Goal: Information Seeking & Learning: Learn about a topic

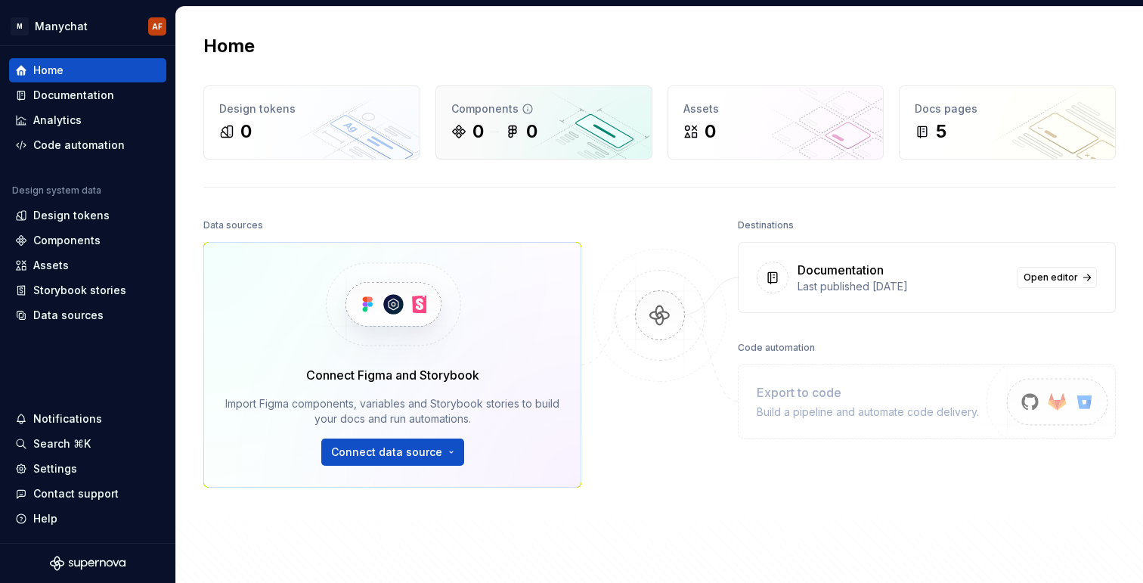
click at [525, 125] on div "0" at bounding box center [521, 131] width 33 height 24
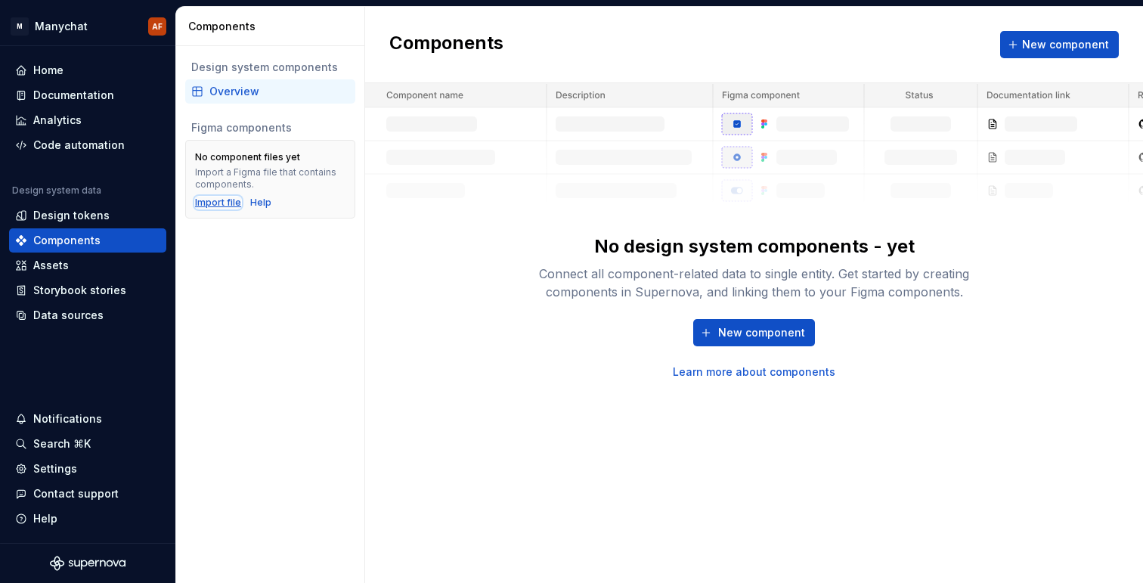
click at [222, 205] on div "Import file" at bounding box center [218, 203] width 46 height 12
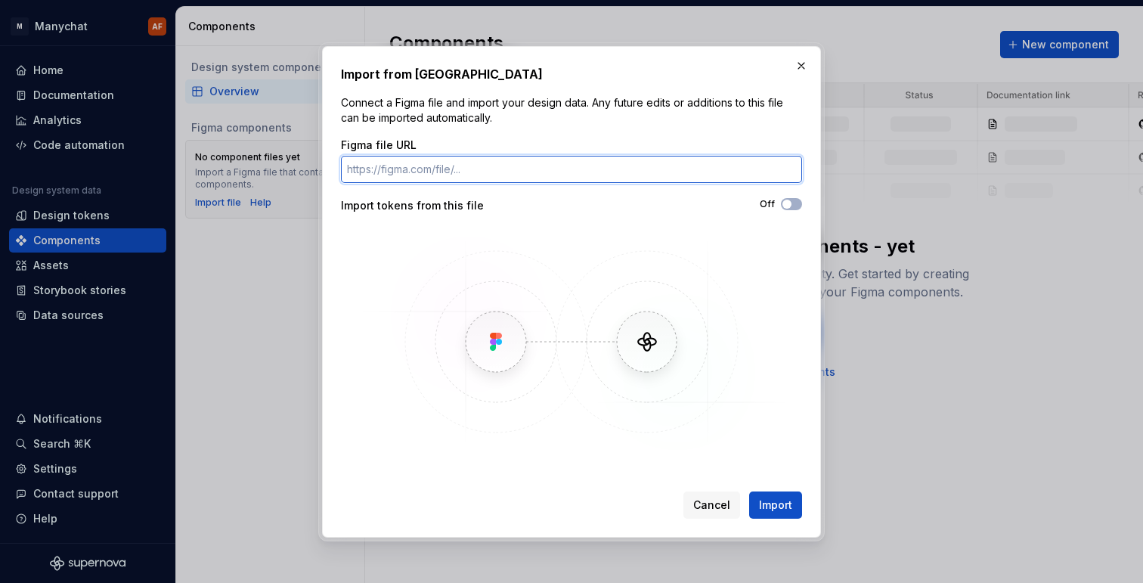
paste input "[URL][DOMAIN_NAME]"
type input "[URL][DOMAIN_NAME]"
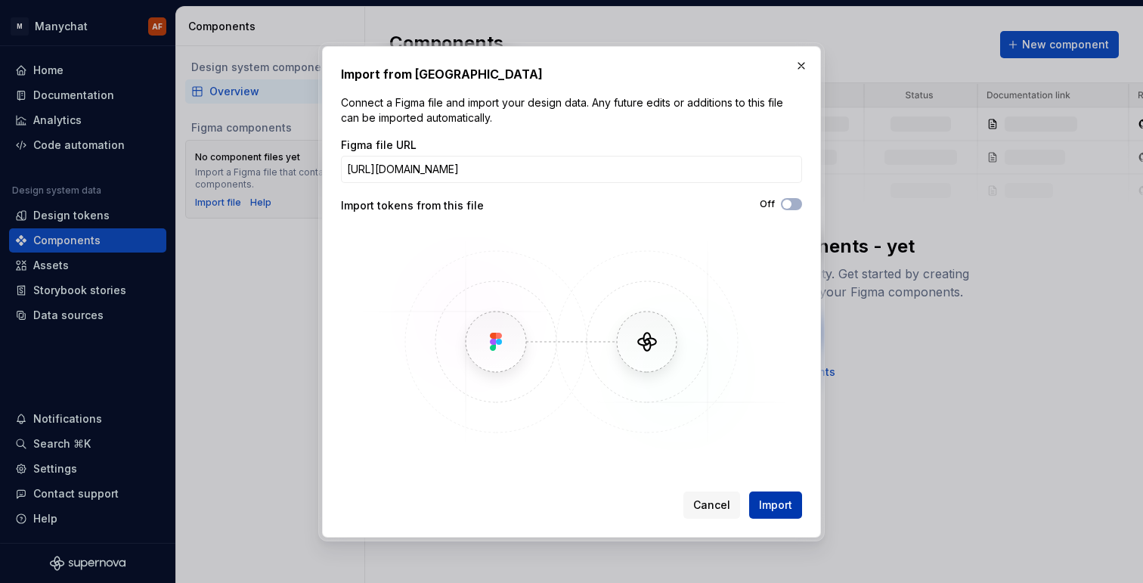
scroll to position [0, 0]
click at [786, 498] on span "Import" at bounding box center [775, 505] width 33 height 15
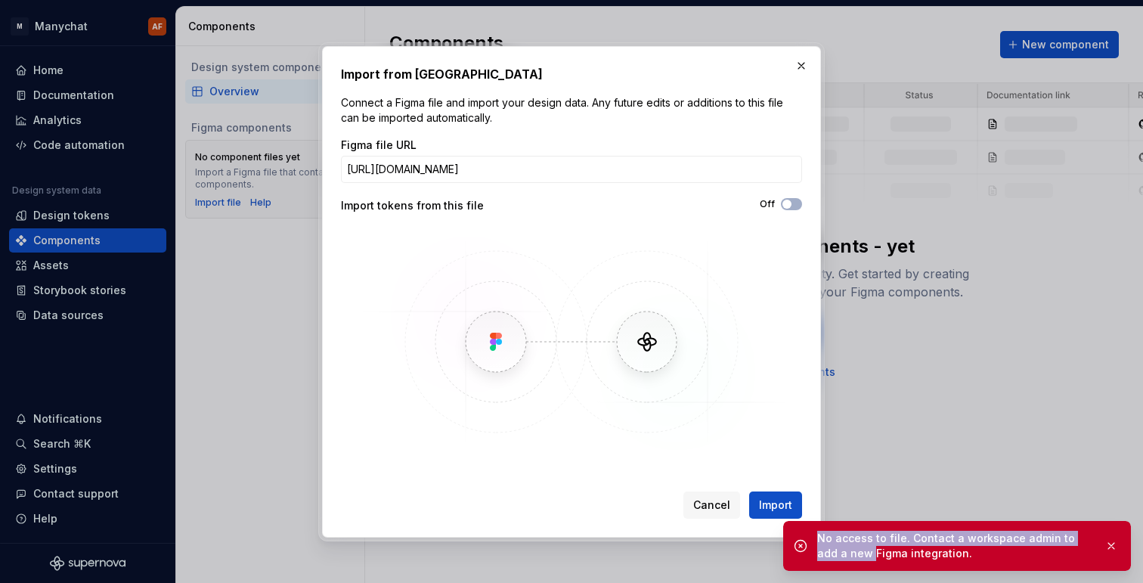
drag, startPoint x: 844, startPoint y: 558, endPoint x: 828, endPoint y: 526, distance: 35.5
click at [828, 526] on div "No access to file. Contact a workspace admin to add a new Figma integration." at bounding box center [957, 546] width 348 height 50
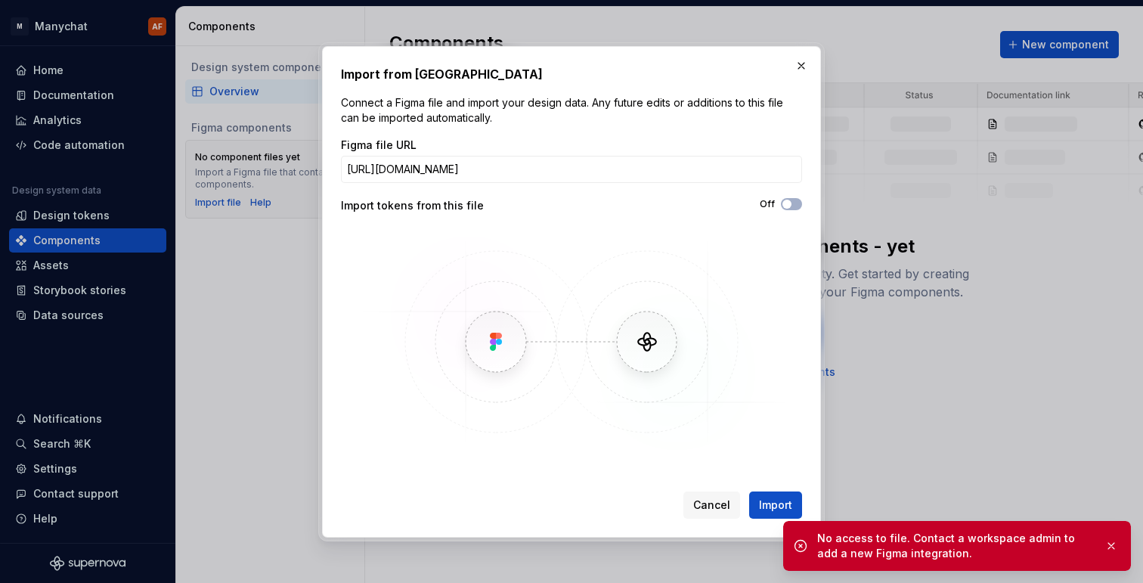
click at [962, 560] on div "No access to file. Contact a workspace admin to add a new Figma integration." at bounding box center [954, 546] width 275 height 30
click at [795, 202] on button "Off" at bounding box center [791, 204] width 21 height 12
click at [765, 498] on span "Import" at bounding box center [775, 505] width 33 height 15
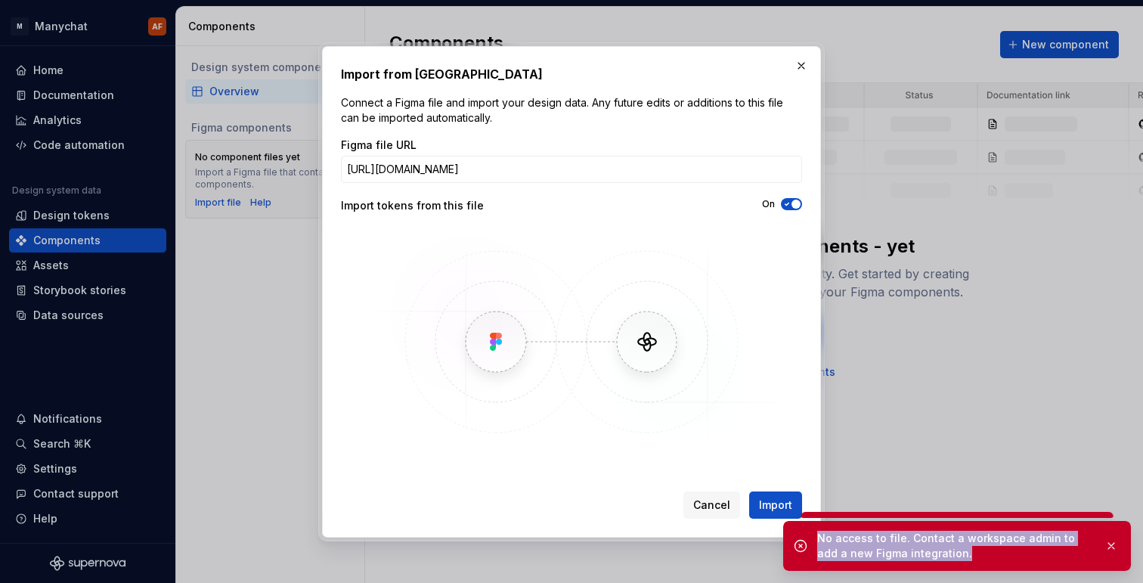
drag, startPoint x: 815, startPoint y: 535, endPoint x: 982, endPoint y: 567, distance: 170.1
click at [982, 567] on div "No access to file. Contact a workspace admin to add a new Figma integration." at bounding box center [957, 546] width 348 height 50
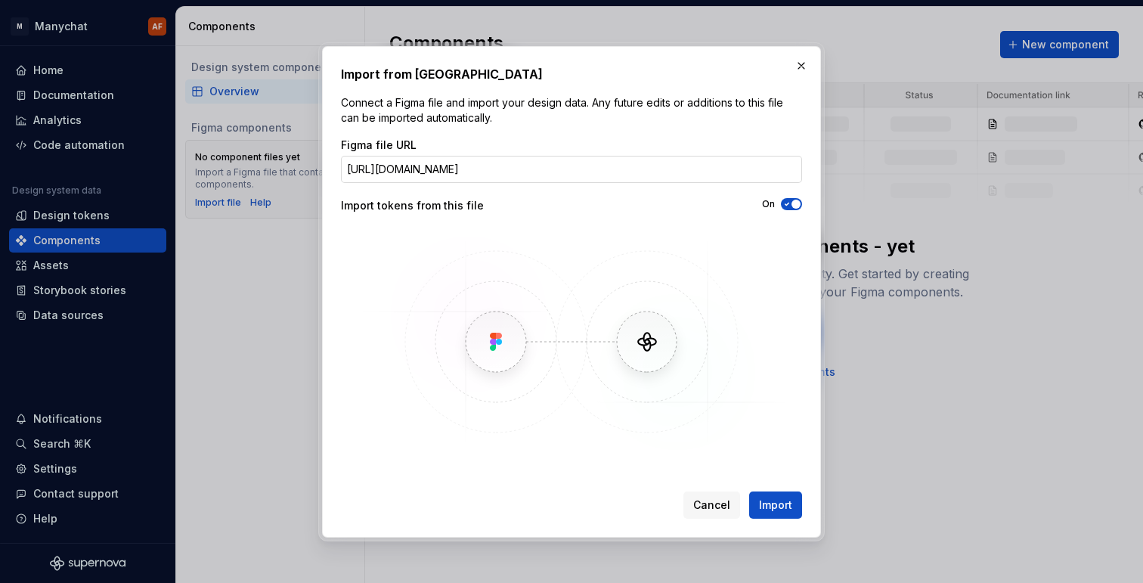
click at [396, 173] on input "[URL][DOMAIN_NAME]" at bounding box center [571, 169] width 461 height 27
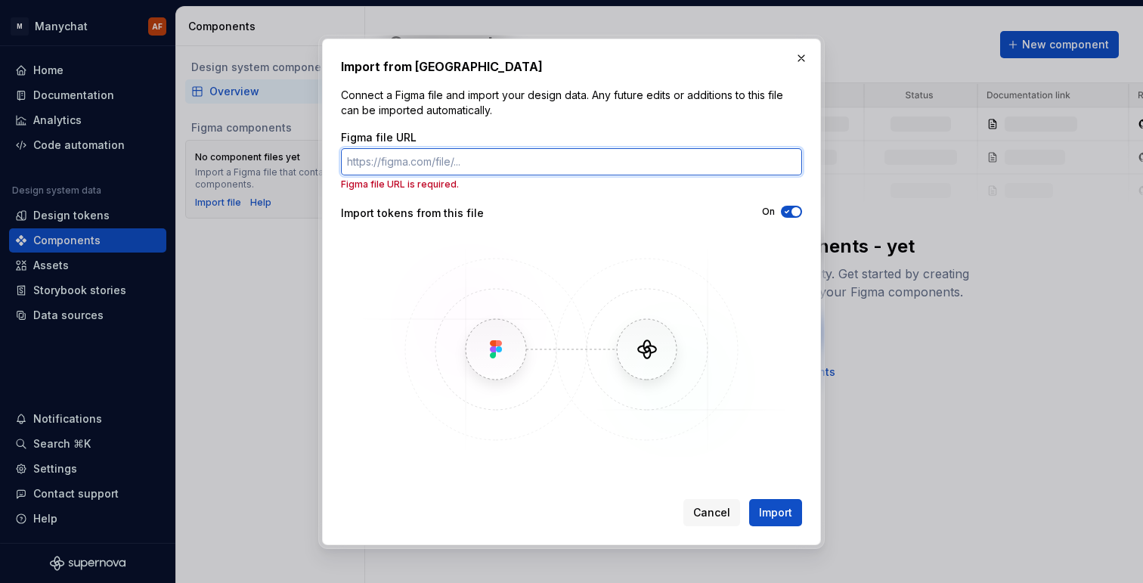
paste input "[URL][DOMAIN_NAME]"
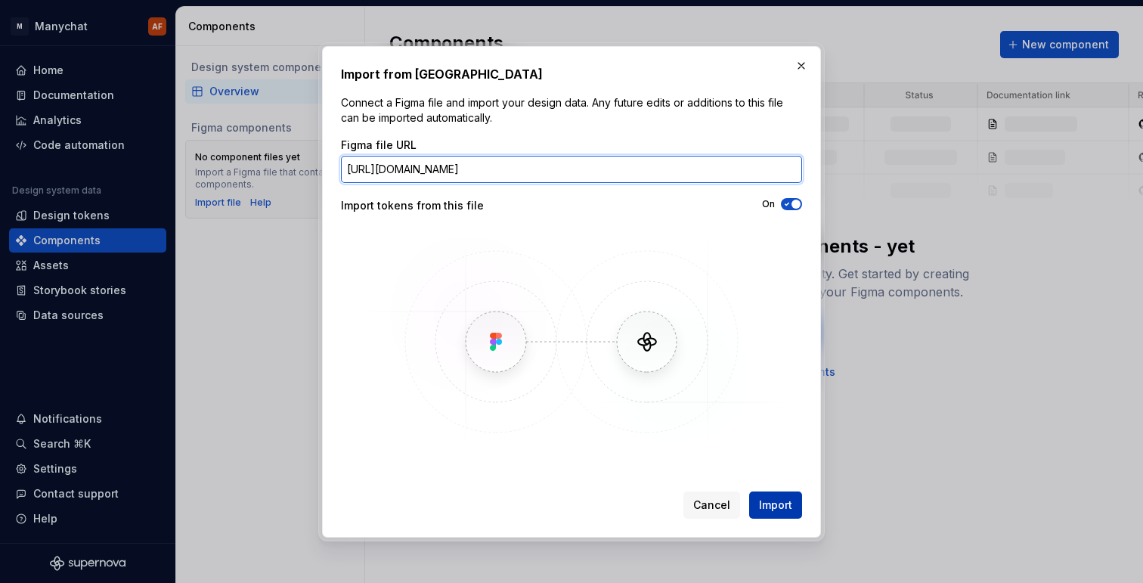
type input "[URL][DOMAIN_NAME]"
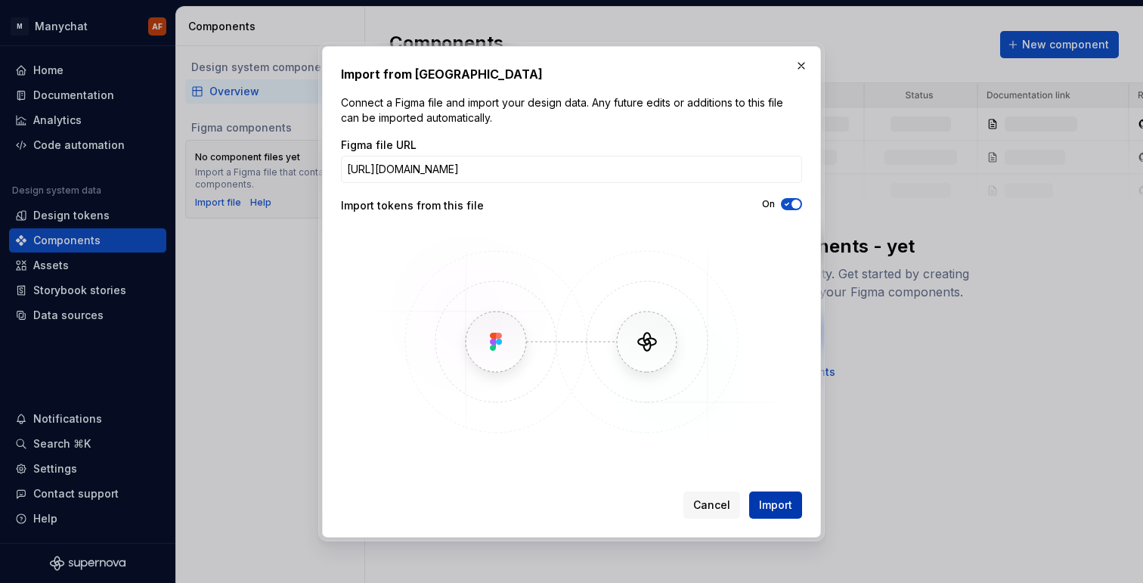
scroll to position [0, 0]
click at [764, 494] on button "Import" at bounding box center [775, 504] width 53 height 27
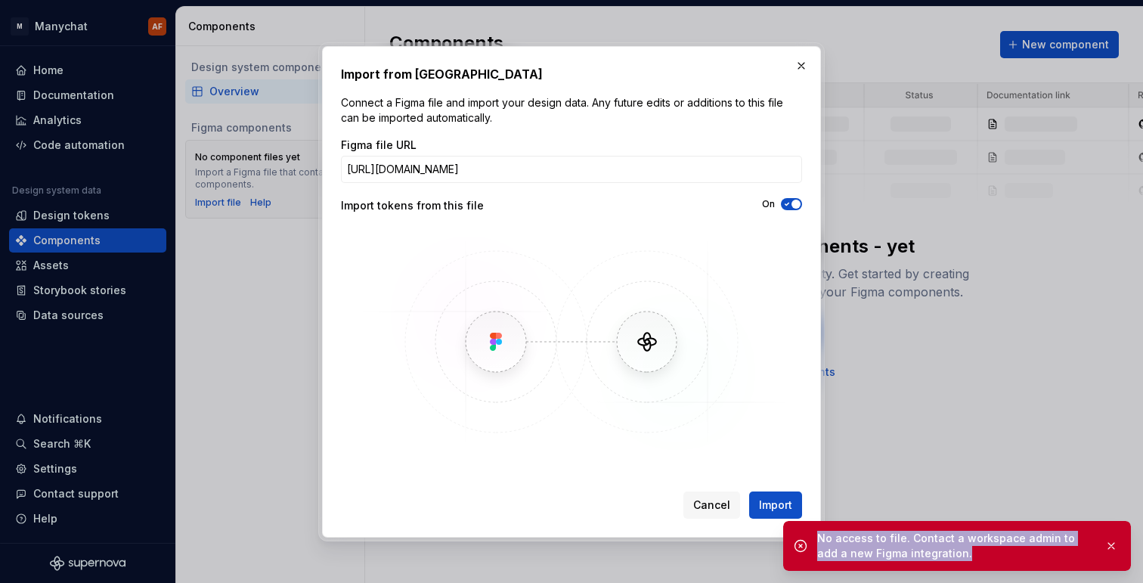
drag, startPoint x: 950, startPoint y: 555, endPoint x: 810, endPoint y: 529, distance: 143.0
click at [810, 529] on div "No access to file. Contact a workspace admin to add a new Figma integration." at bounding box center [957, 546] width 348 height 50
copy div "No access to file. Contact a workspace admin to add a new Figma integration."
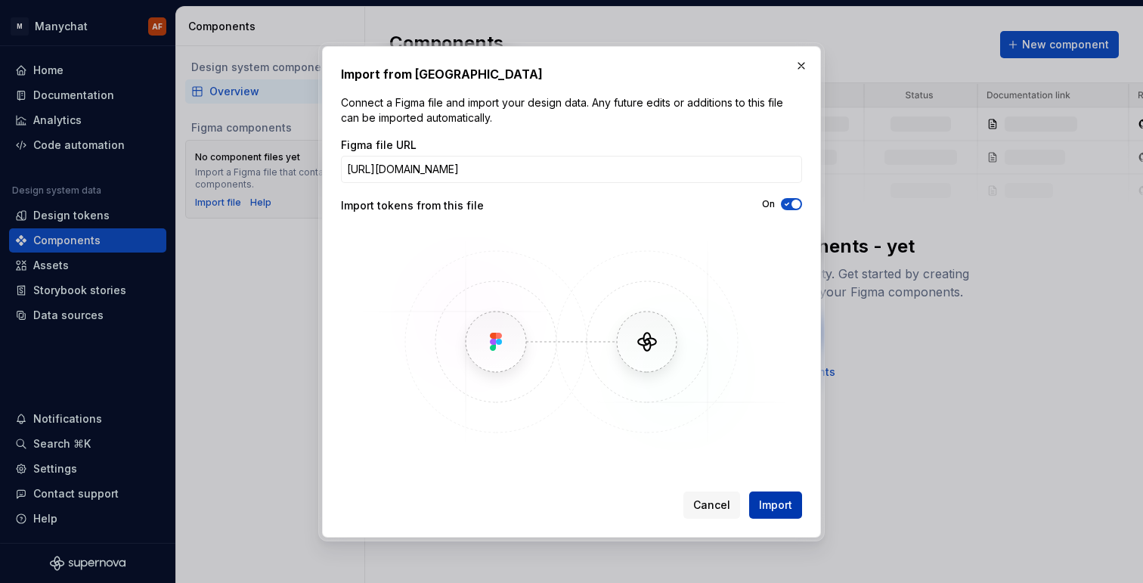
click at [783, 502] on span "Import" at bounding box center [775, 505] width 33 height 15
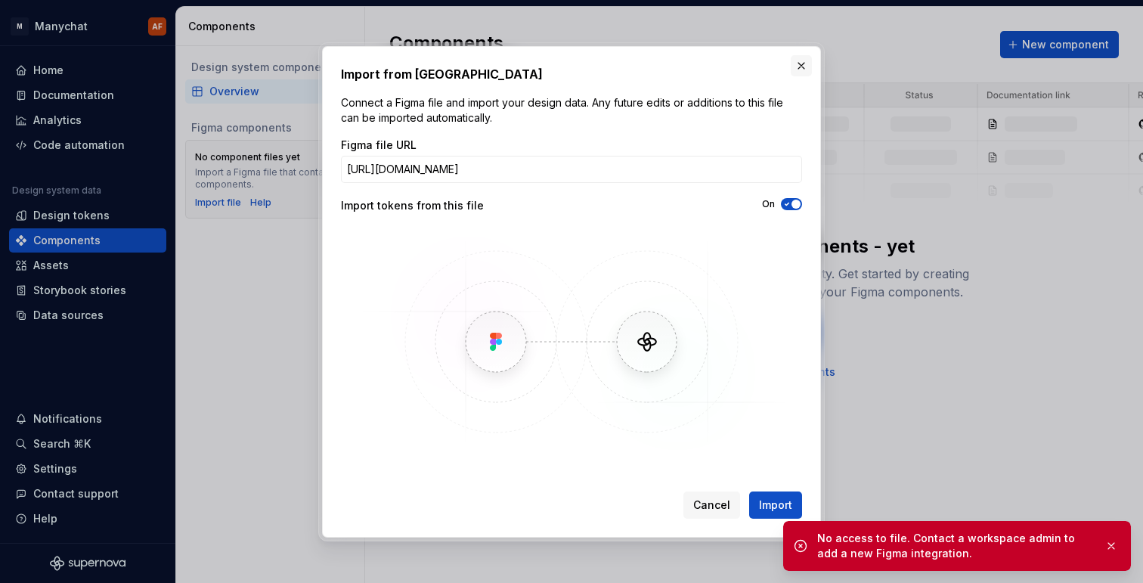
click at [796, 66] on button "button" at bounding box center [801, 65] width 21 height 21
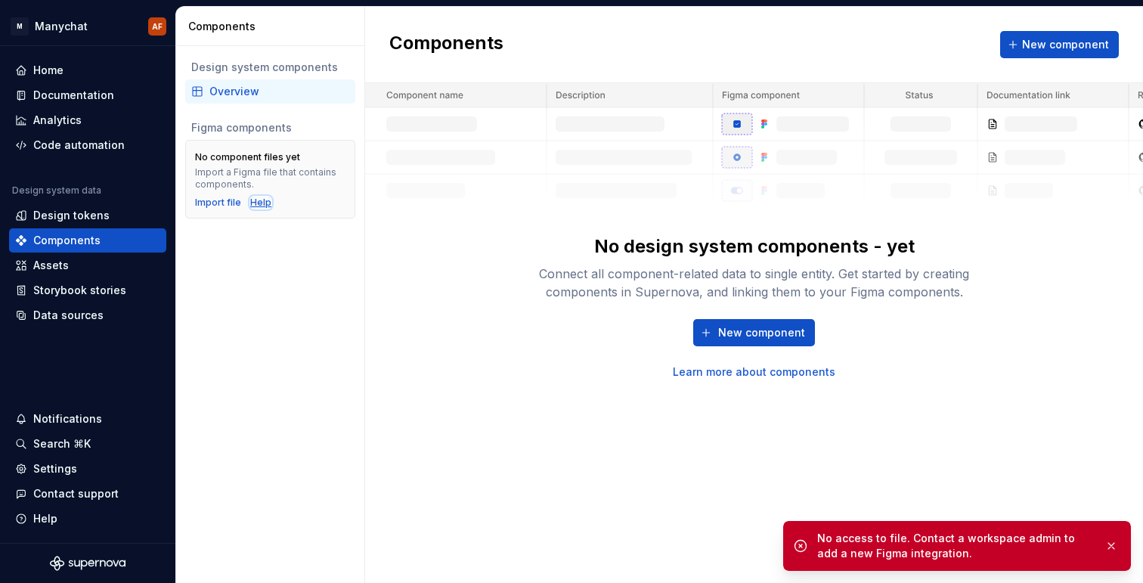
click at [250, 203] on div "Help" at bounding box center [260, 203] width 21 height 12
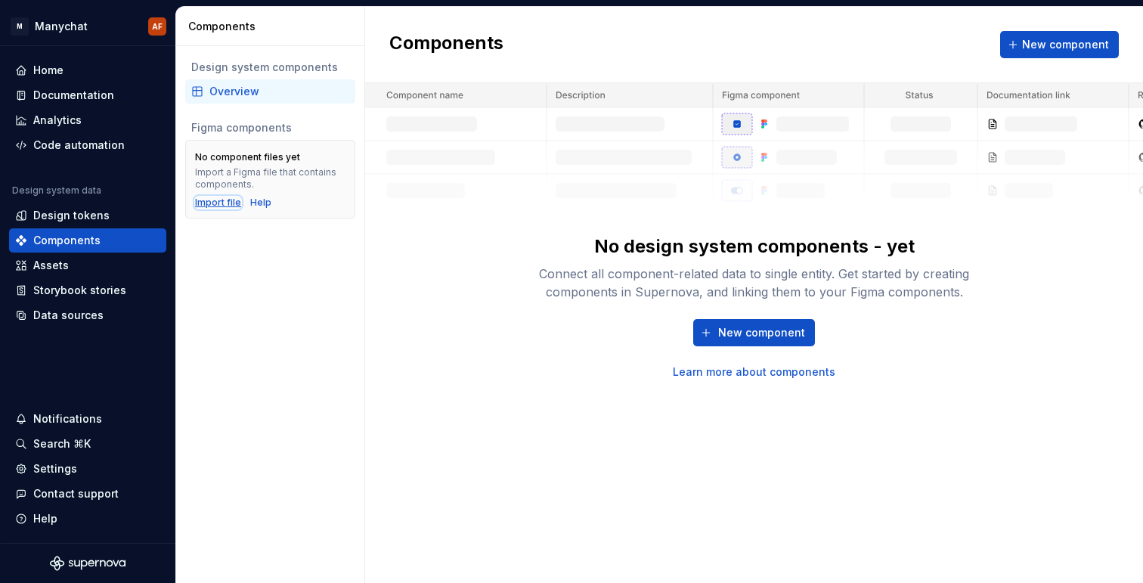
click at [222, 197] on div "Import file" at bounding box center [218, 203] width 46 height 12
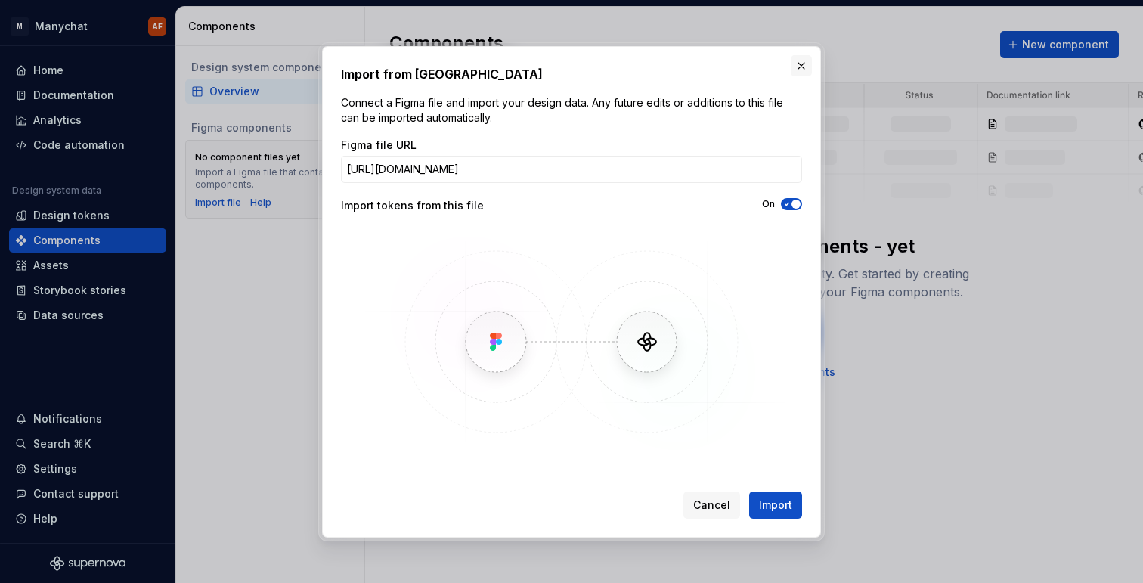
click at [800, 60] on button "button" at bounding box center [801, 65] width 21 height 21
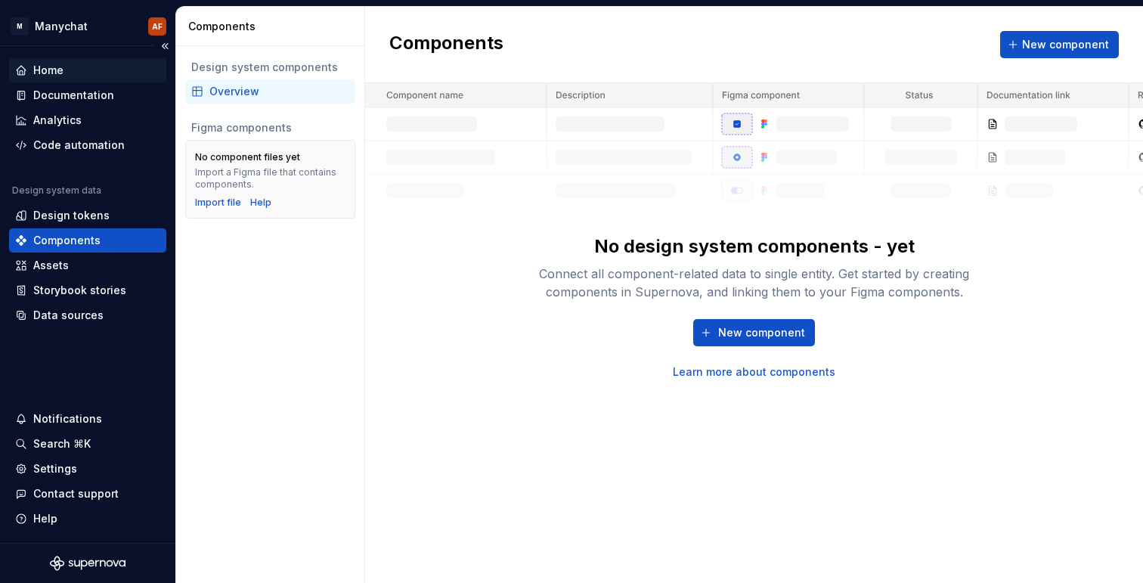
click at [54, 79] on div "Home" at bounding box center [87, 70] width 157 height 24
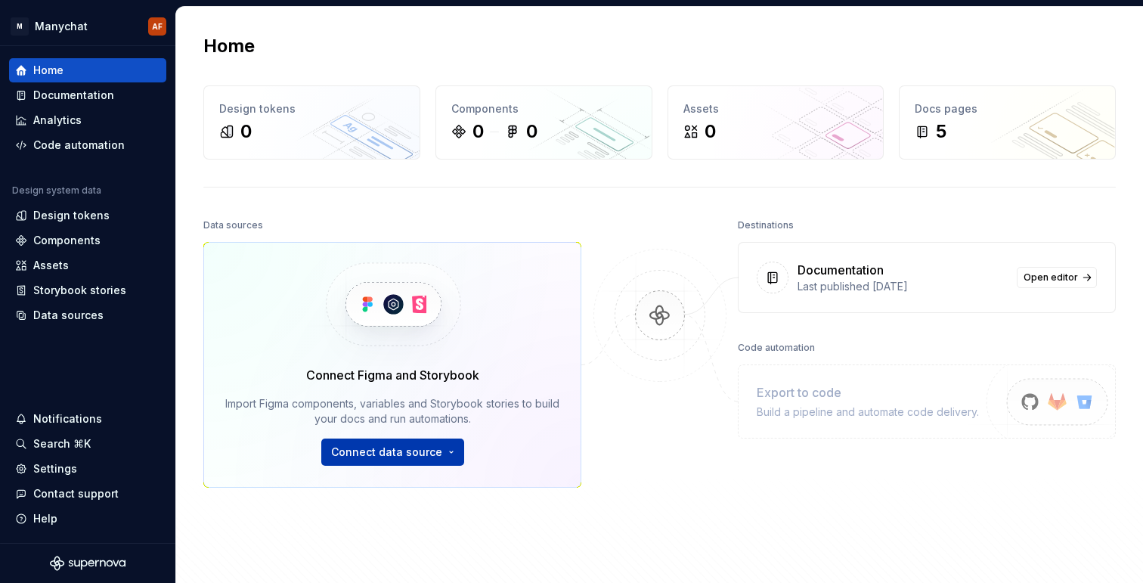
click at [417, 452] on span "Connect data source" at bounding box center [386, 452] width 111 height 15
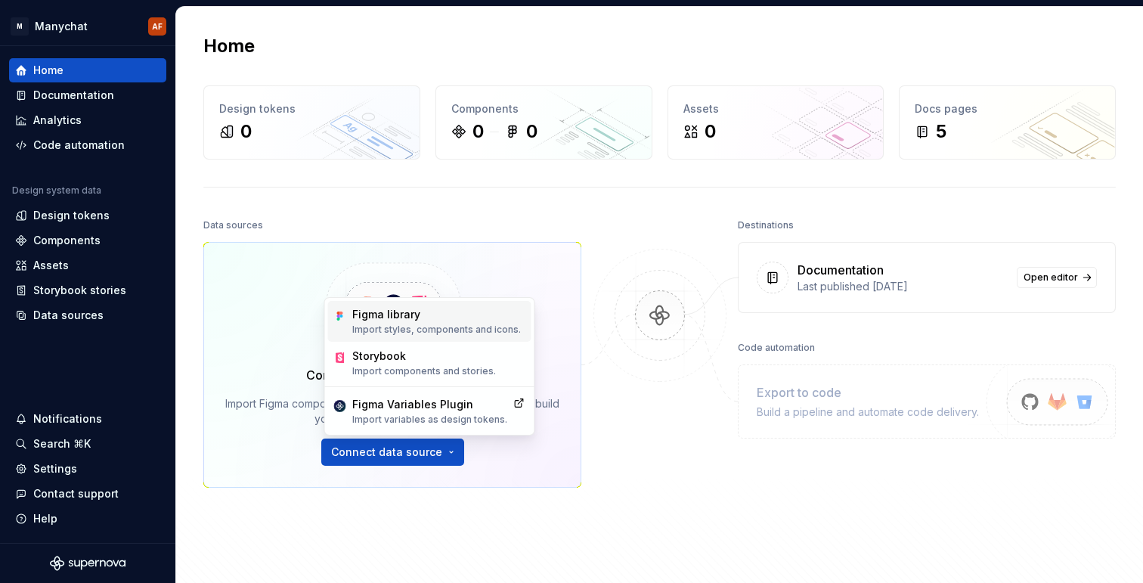
click at [425, 327] on p "Import styles, components and icons." at bounding box center [436, 330] width 169 height 12
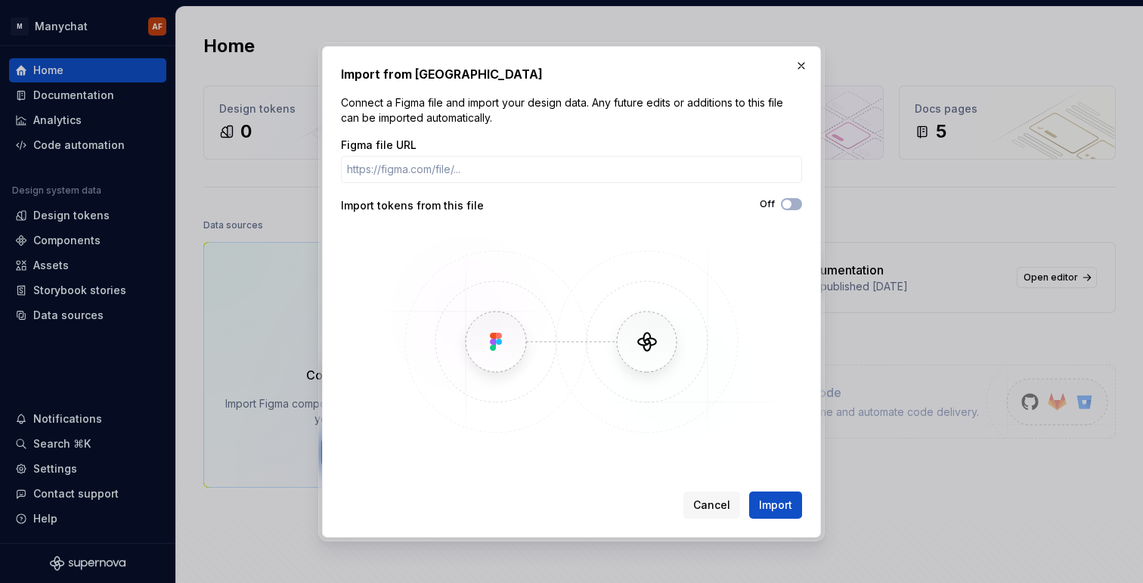
type input "No access to file. Contact a workspace admin to add a new Figma integration."
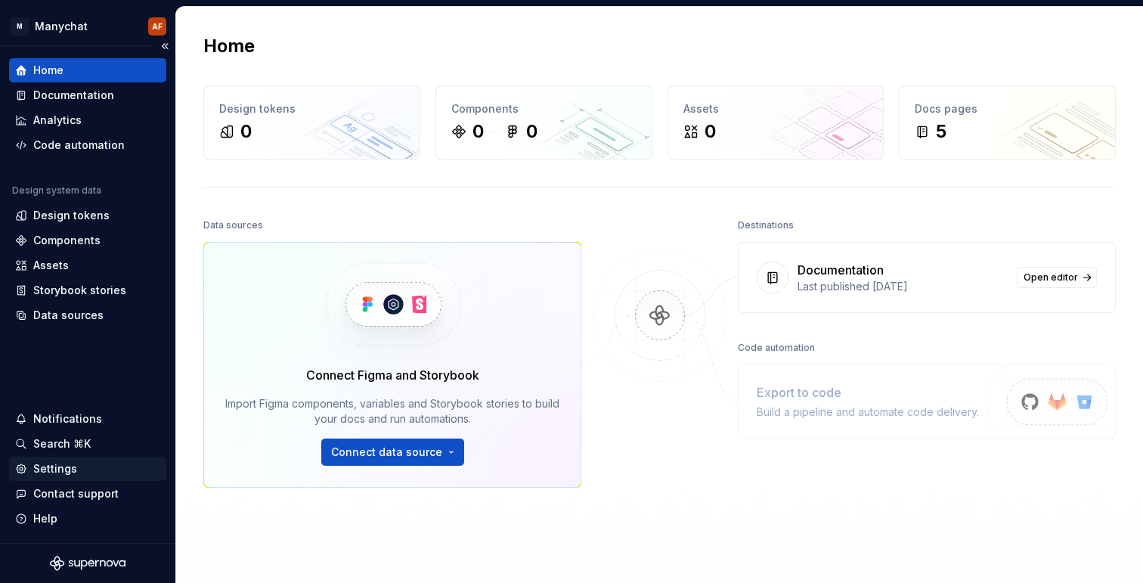
click at [67, 466] on div "Settings" at bounding box center [55, 468] width 44 height 15
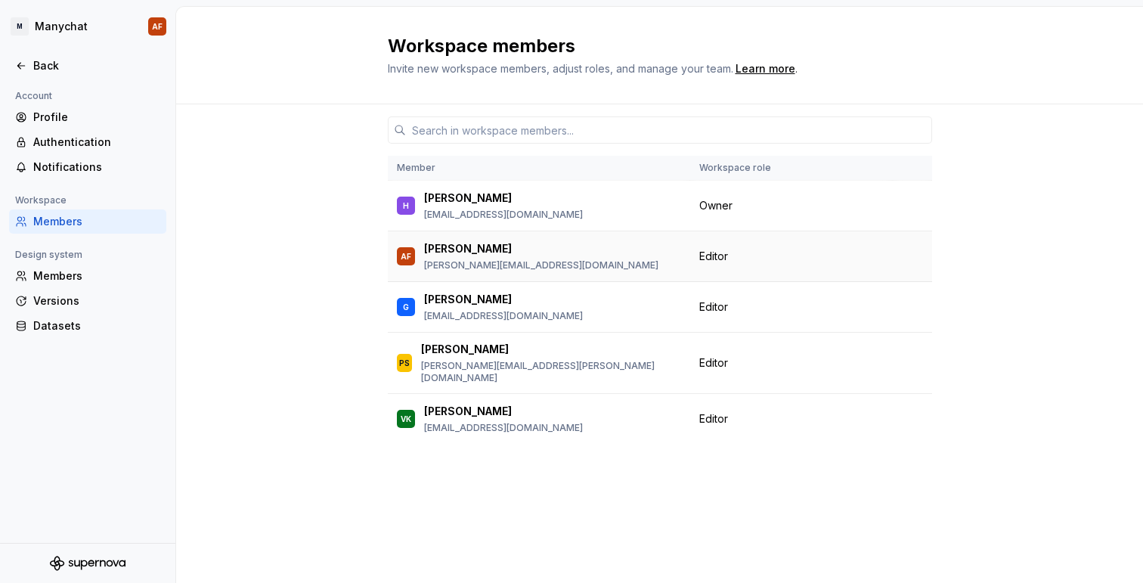
click at [708, 255] on span "Editor" at bounding box center [713, 256] width 29 height 15
click at [125, 274] on div "Members" at bounding box center [96, 275] width 127 height 15
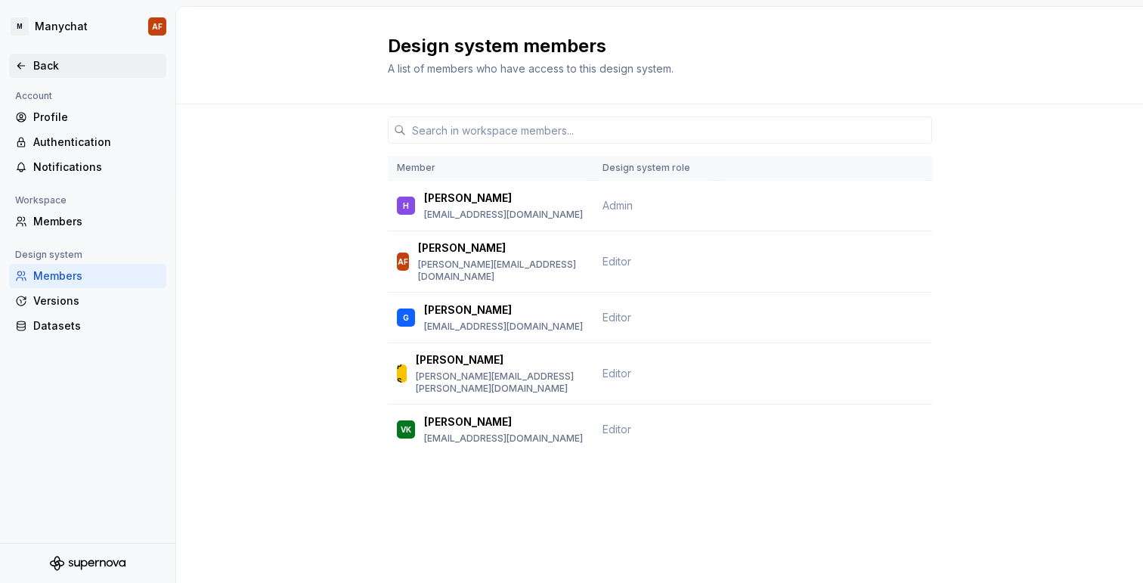
click at [20, 70] on icon at bounding box center [21, 66] width 12 height 12
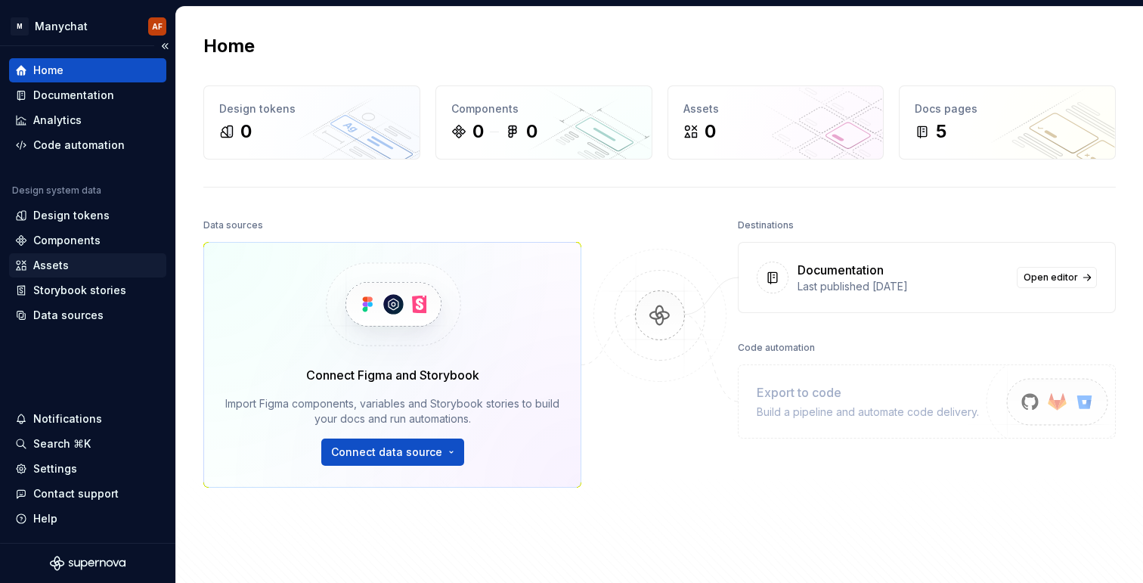
click at [76, 262] on div "Assets" at bounding box center [87, 265] width 145 height 15
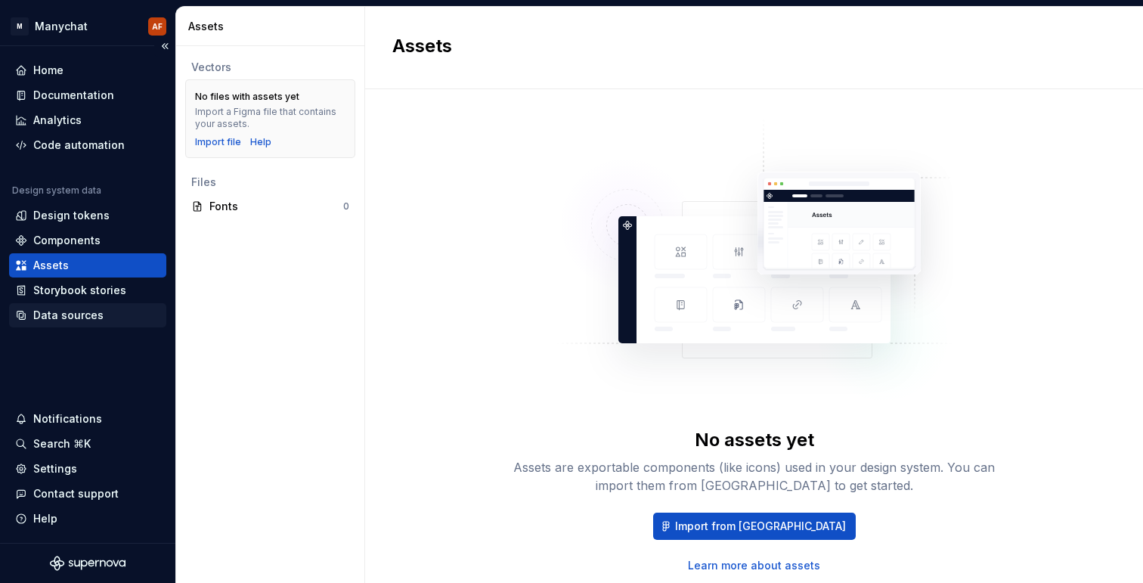
click at [79, 319] on div "Data sources" at bounding box center [68, 315] width 70 height 15
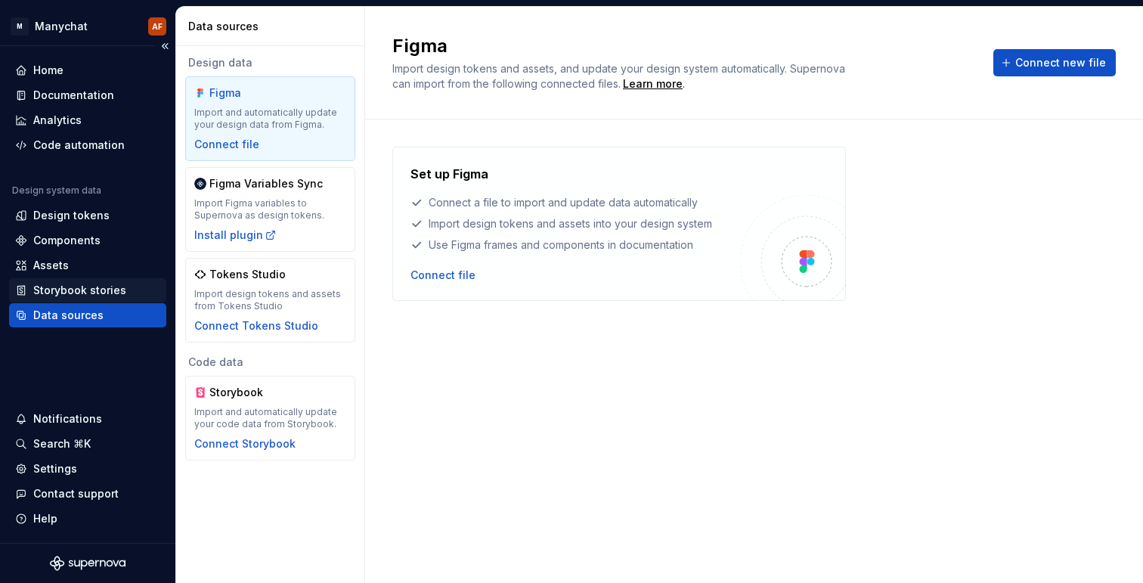
click at [89, 293] on div "Storybook stories" at bounding box center [79, 290] width 93 height 15
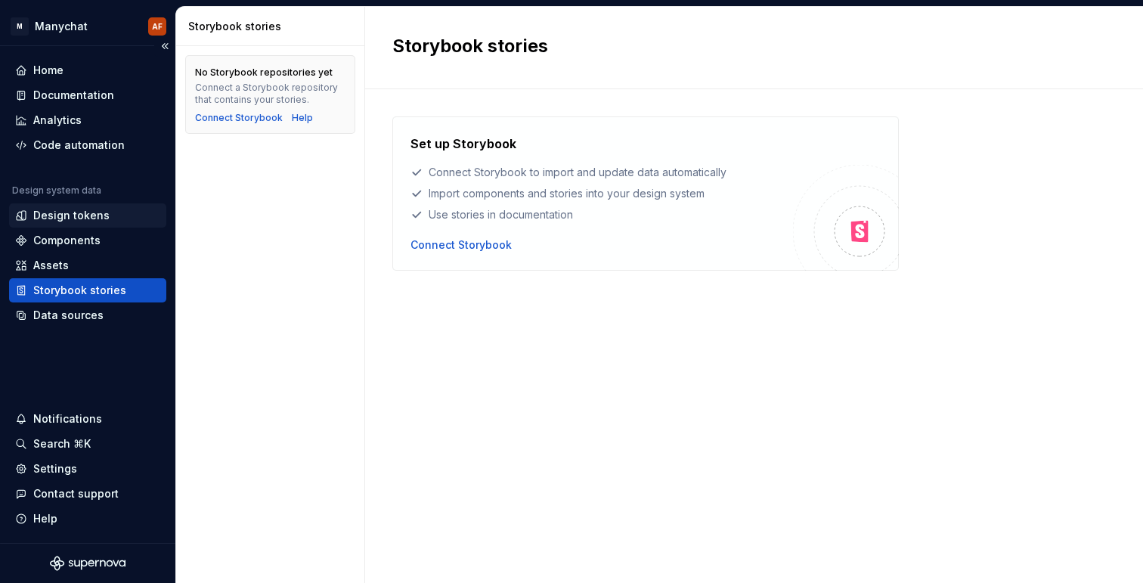
click at [106, 218] on div "Design tokens" at bounding box center [87, 215] width 145 height 15
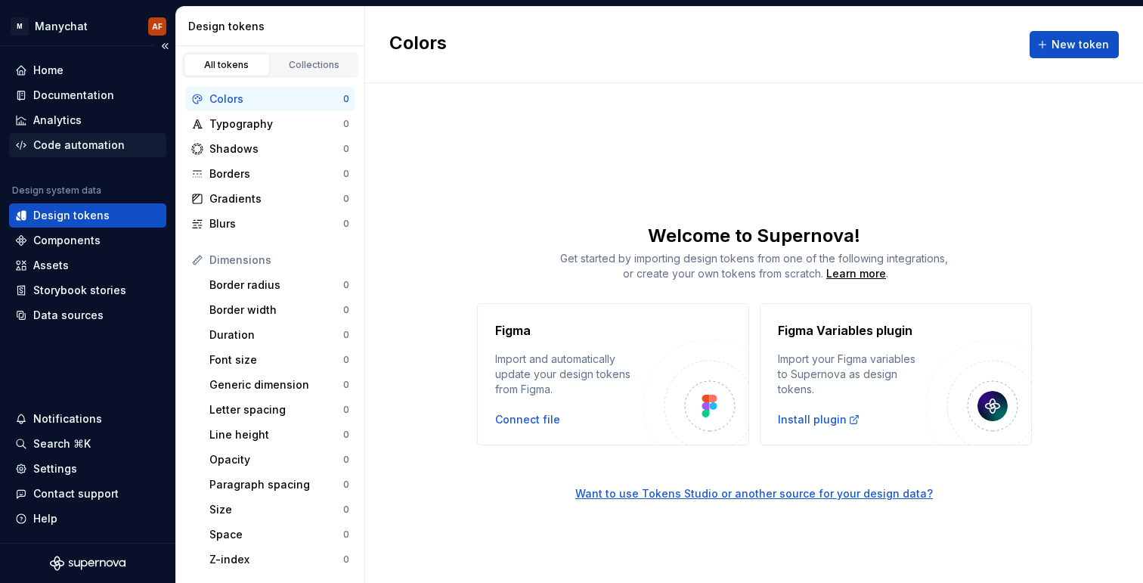
click at [101, 150] on div "Code automation" at bounding box center [78, 145] width 91 height 15
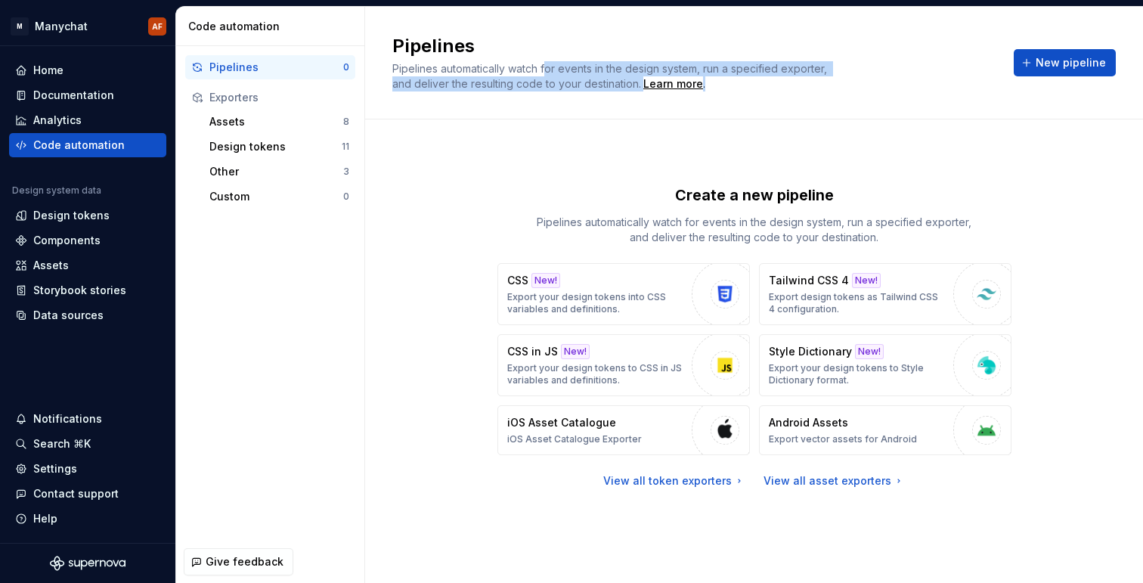
drag, startPoint x: 545, startPoint y: 73, endPoint x: 561, endPoint y: 95, distance: 27.7
click at [561, 95] on div "Pipelines Pipelines automatically watch for events in the design system, run a …" at bounding box center [754, 63] width 778 height 113
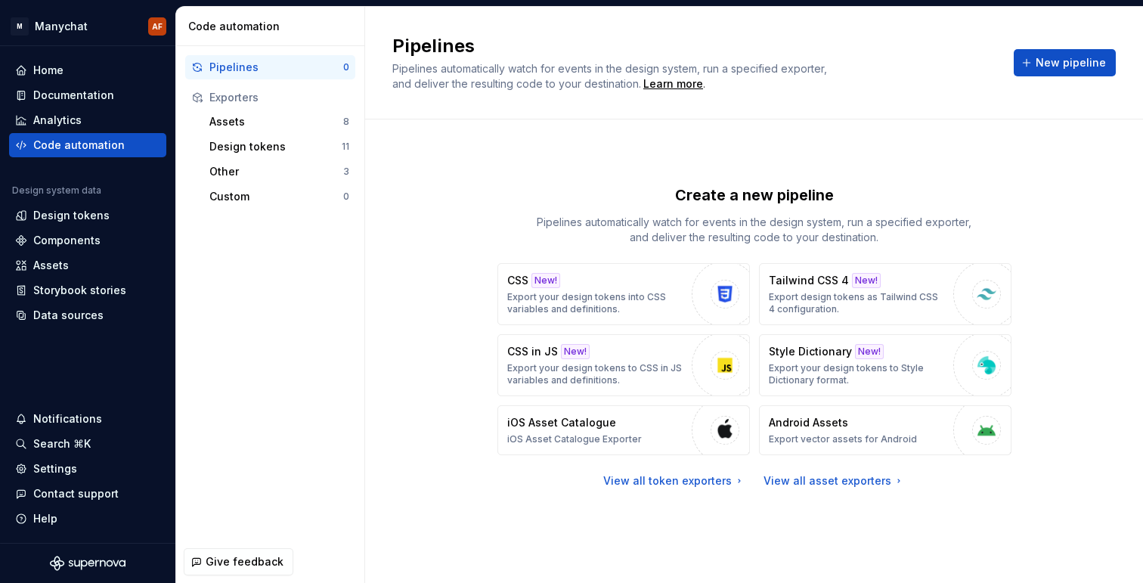
click at [645, 135] on div "Create a new pipeline Pipelines automatically watch for events in the design sy…" at bounding box center [754, 350] width 724 height 463
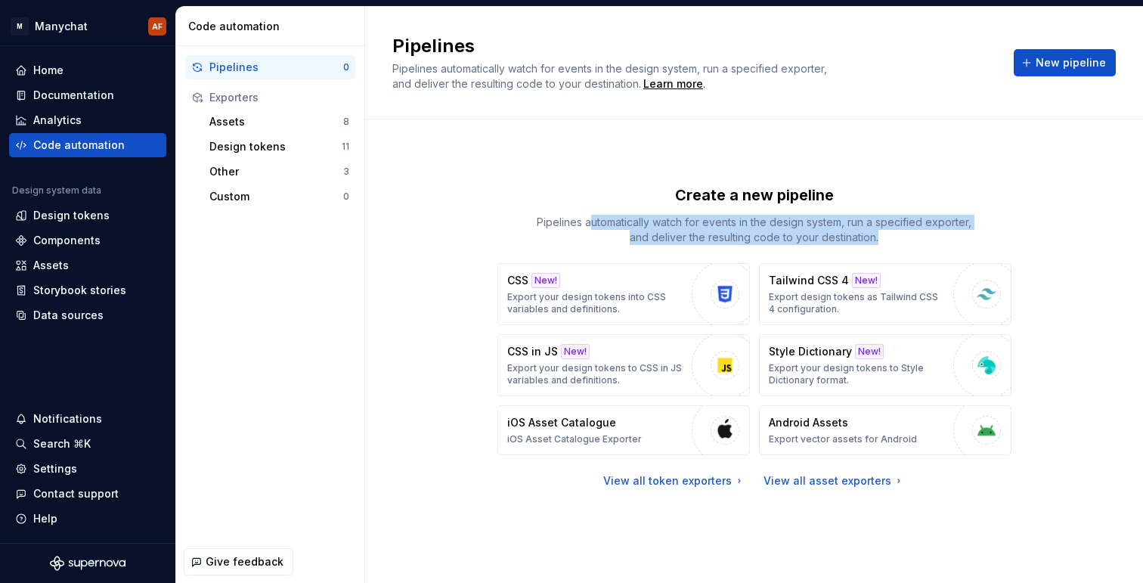
drag, startPoint x: 591, startPoint y: 222, endPoint x: 665, endPoint y: 250, distance: 79.2
click at [665, 250] on div "Create a new pipeline Pipelines automatically watch for events in the design sy…" at bounding box center [755, 336] width 514 height 304
click at [80, 466] on div "Settings" at bounding box center [87, 468] width 145 height 15
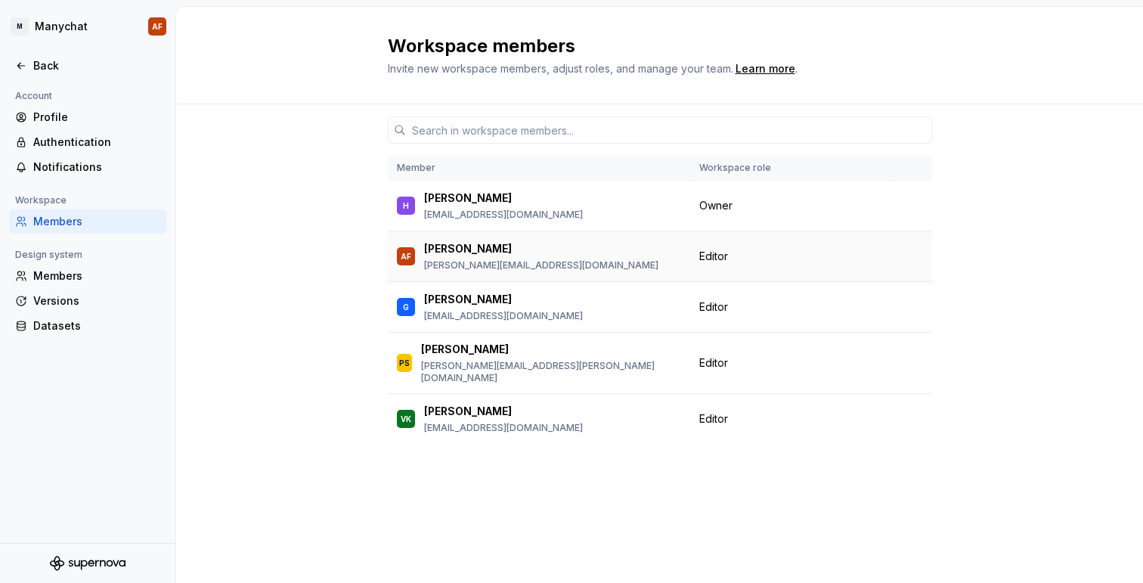
click at [715, 259] on span "Editor" at bounding box center [713, 256] width 29 height 15
click at [769, 72] on div "Learn more" at bounding box center [766, 68] width 60 height 15
click at [21, 66] on icon at bounding box center [20, 66] width 7 height 6
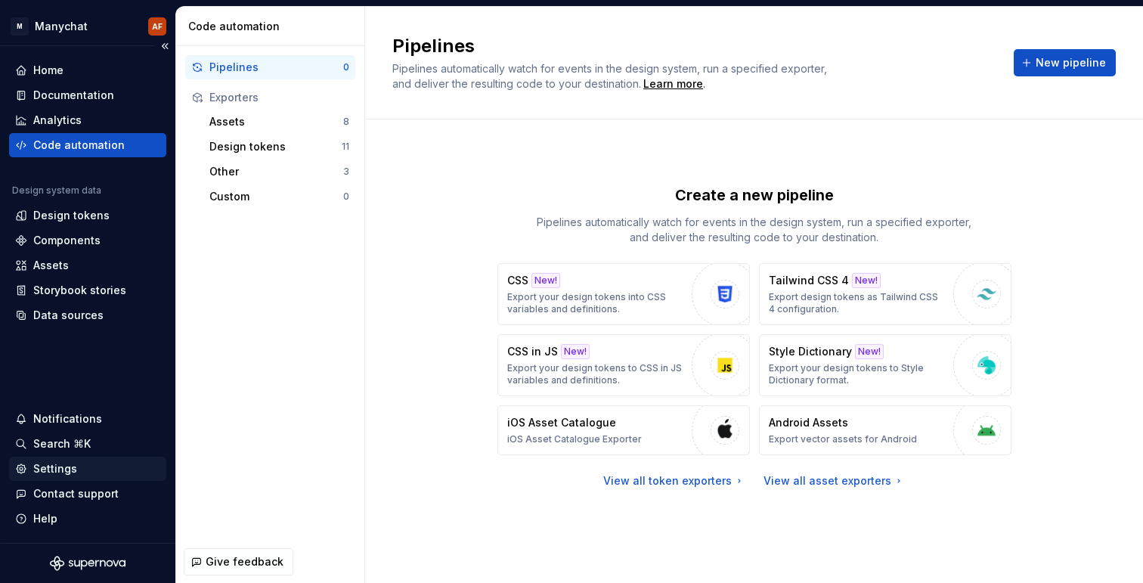
click at [55, 469] on div "Settings" at bounding box center [55, 468] width 44 height 15
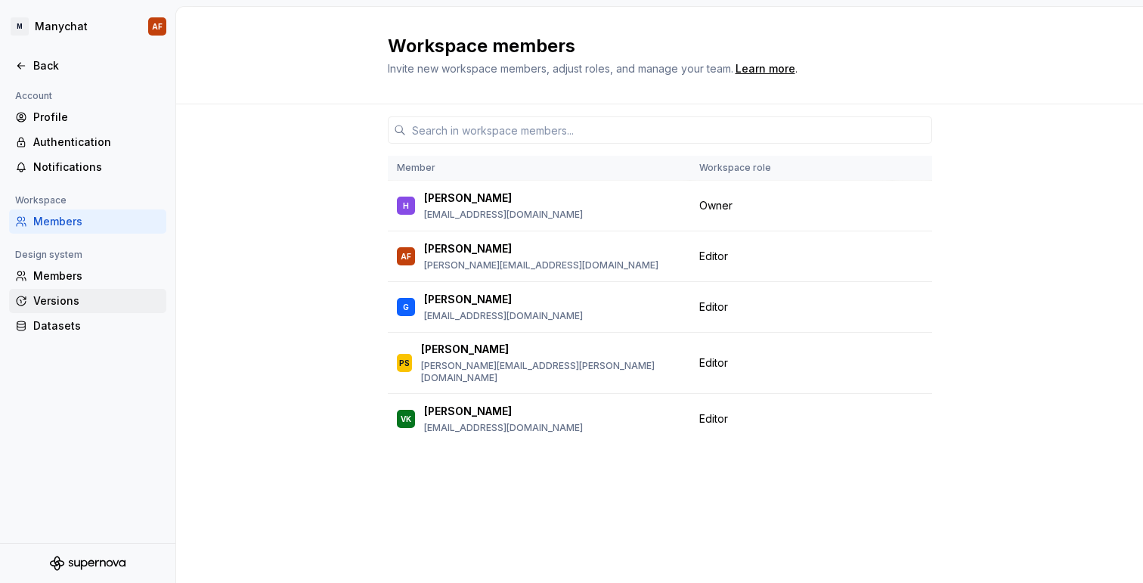
click at [113, 301] on div "Versions" at bounding box center [96, 300] width 127 height 15
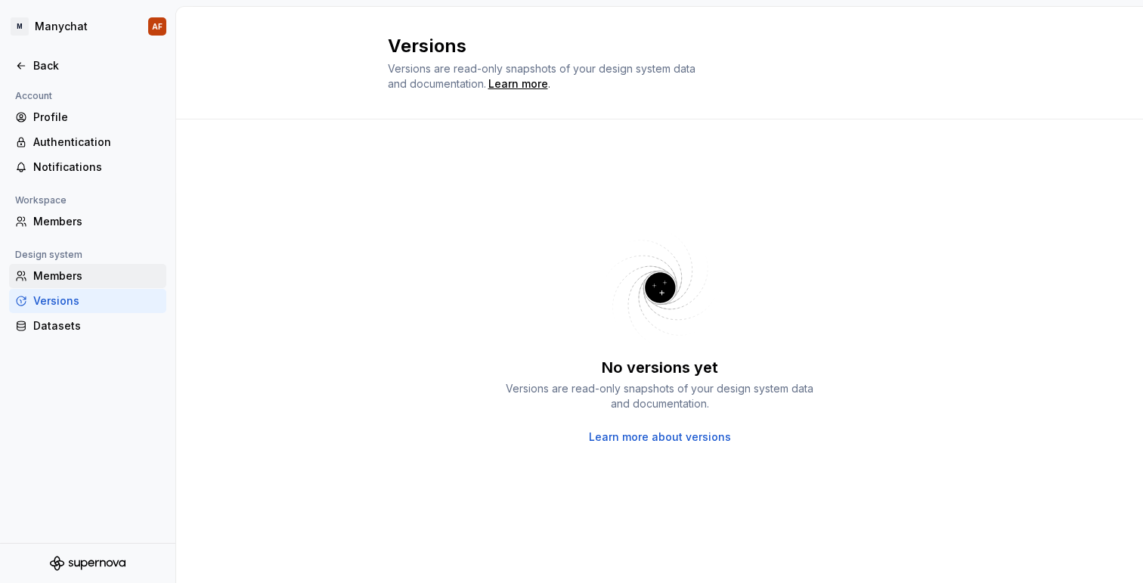
click at [113, 276] on div "Members" at bounding box center [96, 275] width 127 height 15
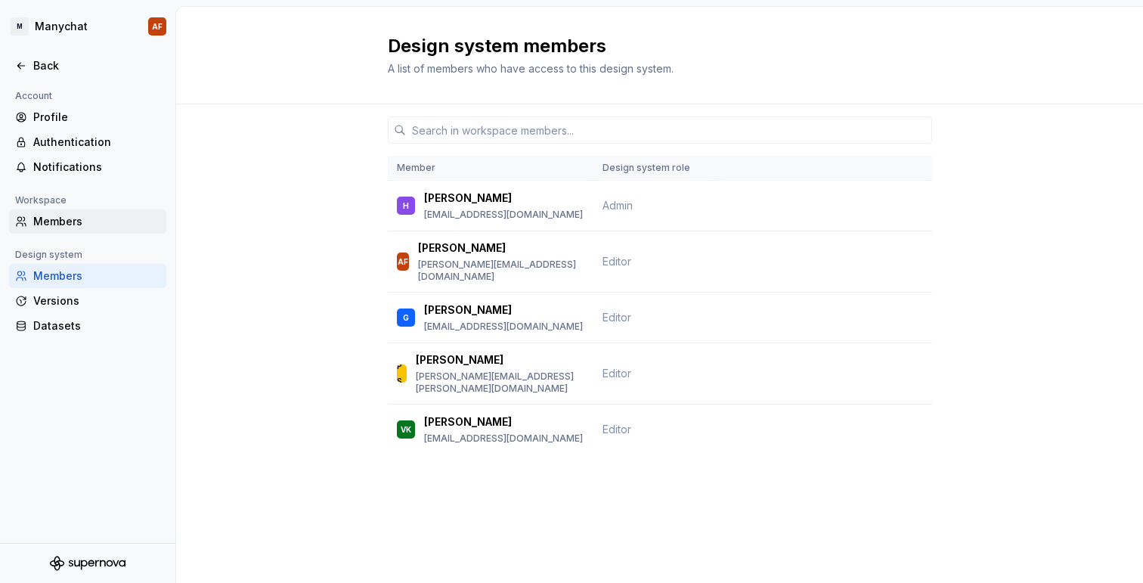
click at [110, 214] on div "Members" at bounding box center [96, 221] width 127 height 15
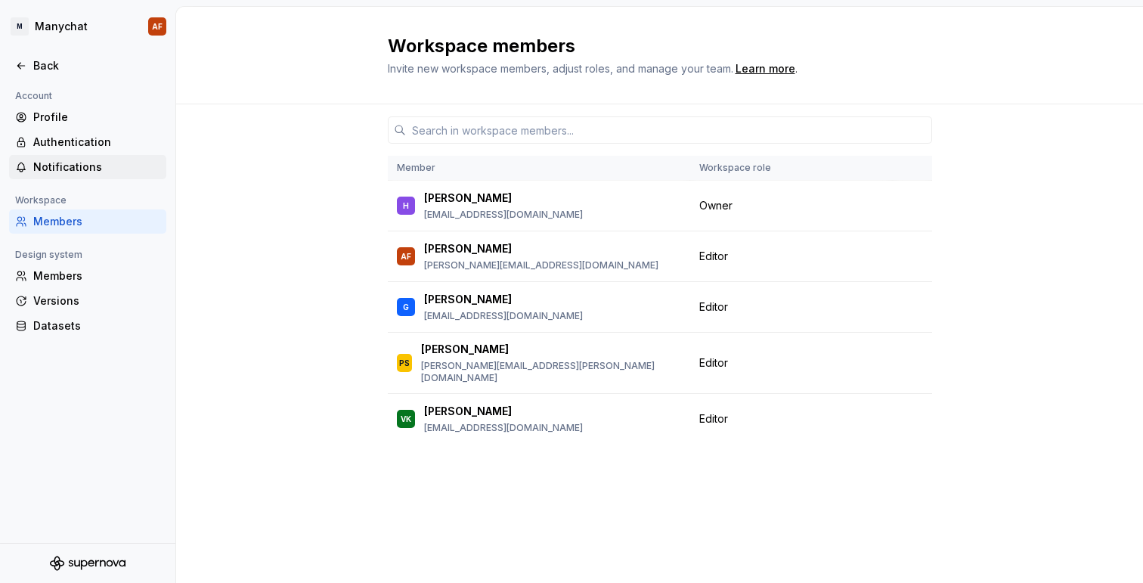
click at [107, 163] on div "Notifications" at bounding box center [96, 167] width 127 height 15
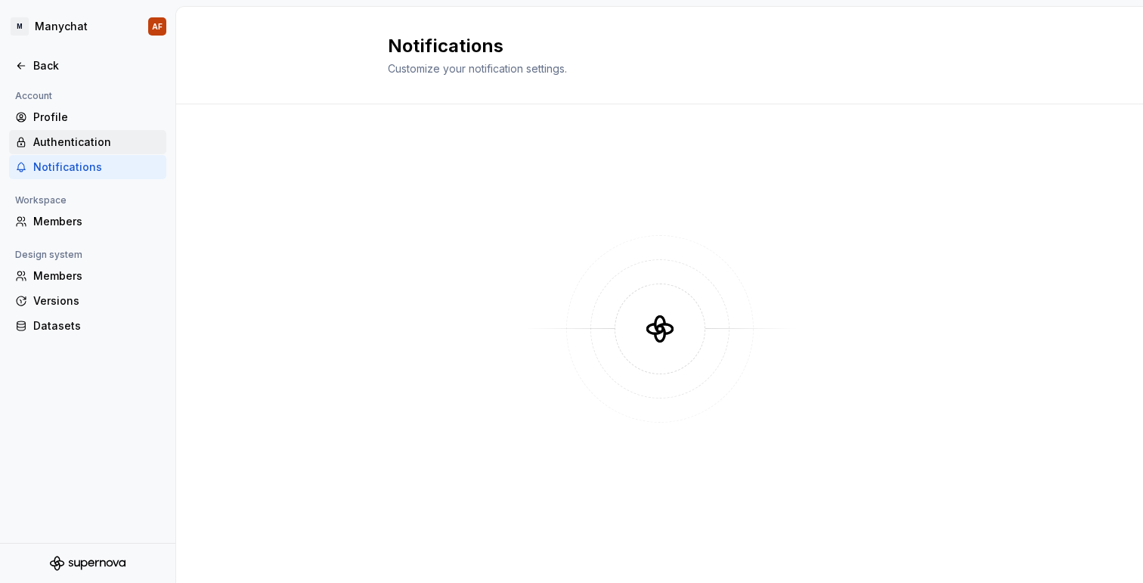
click at [109, 135] on div "Authentication" at bounding box center [96, 142] width 127 height 15
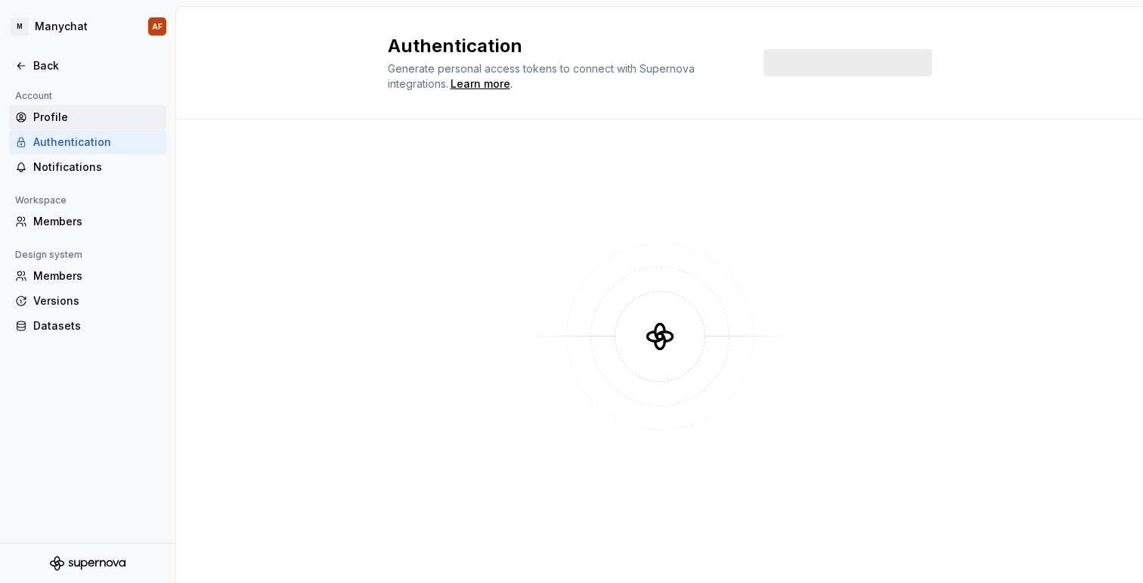
click at [107, 112] on div "Profile" at bounding box center [96, 117] width 127 height 15
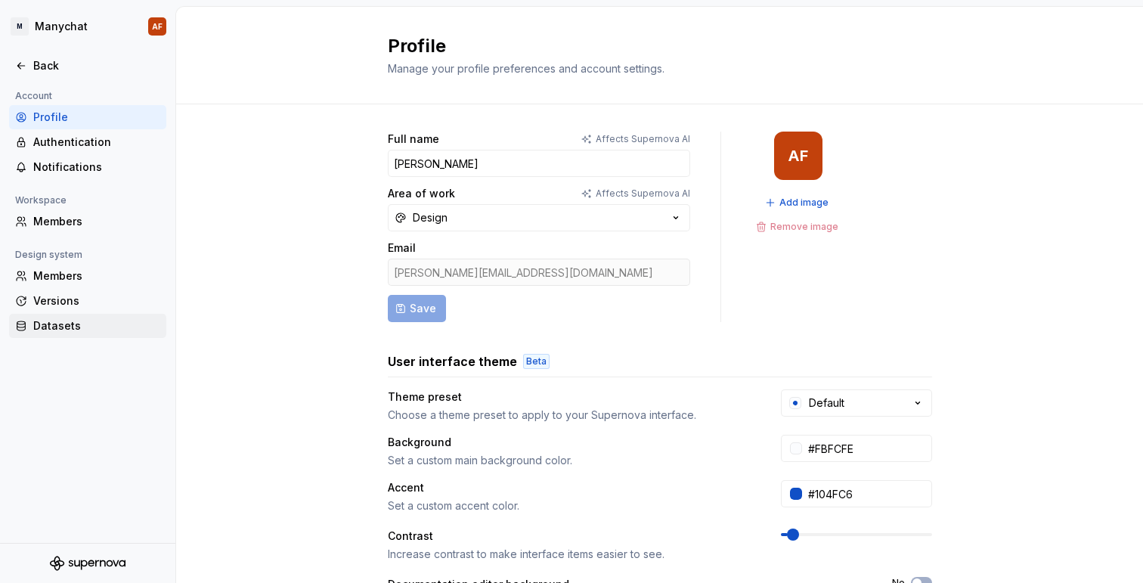
click at [86, 326] on div "Datasets" at bounding box center [96, 325] width 127 height 15
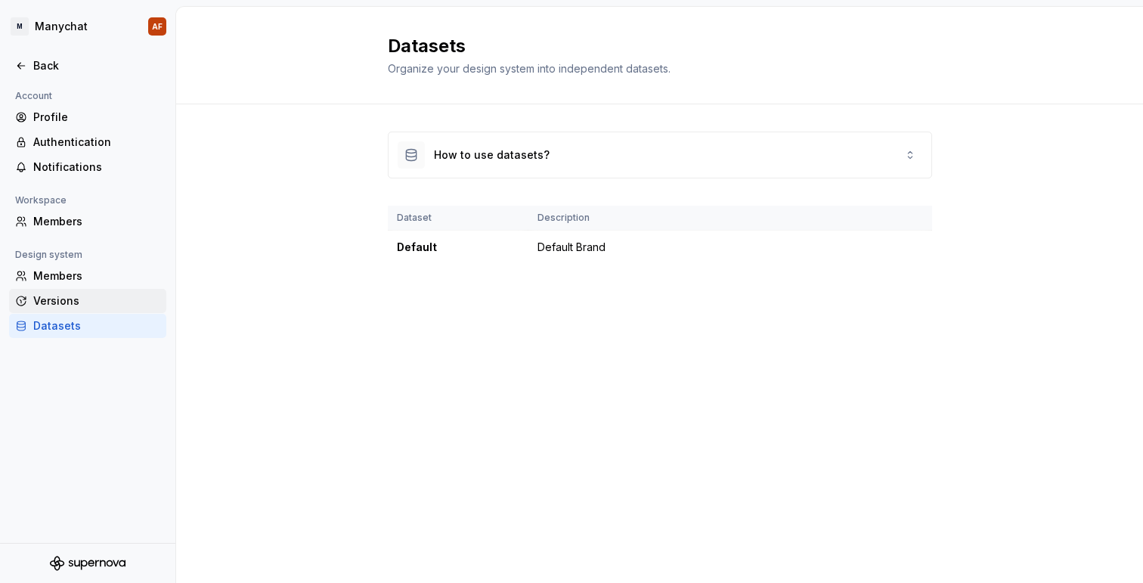
click at [90, 311] on div "Versions" at bounding box center [87, 301] width 157 height 24
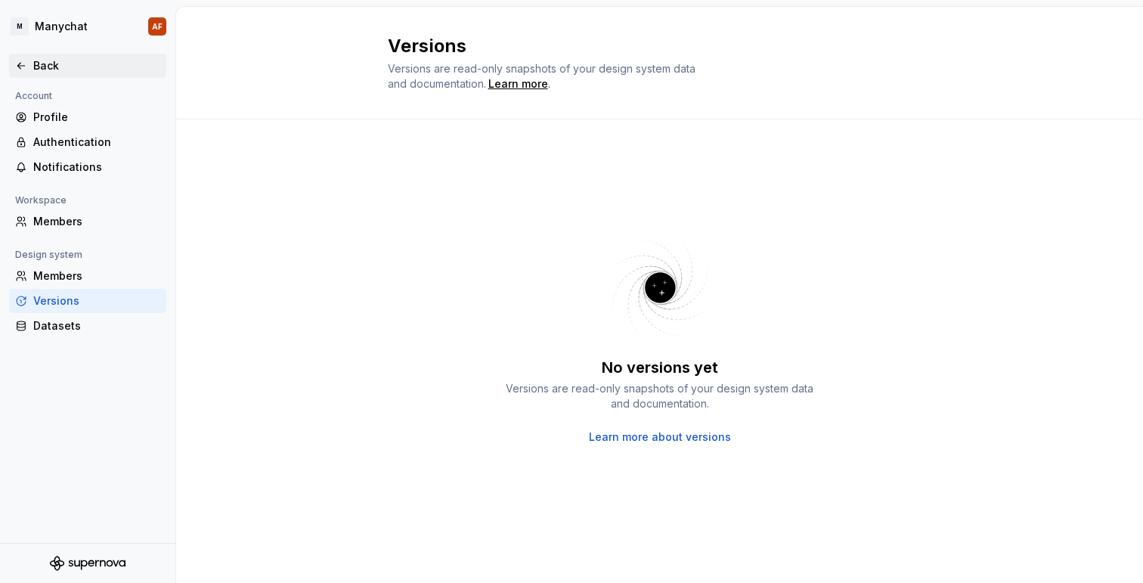
click at [25, 62] on icon at bounding box center [21, 66] width 12 height 12
